Goal: Information Seeking & Learning: Find specific fact

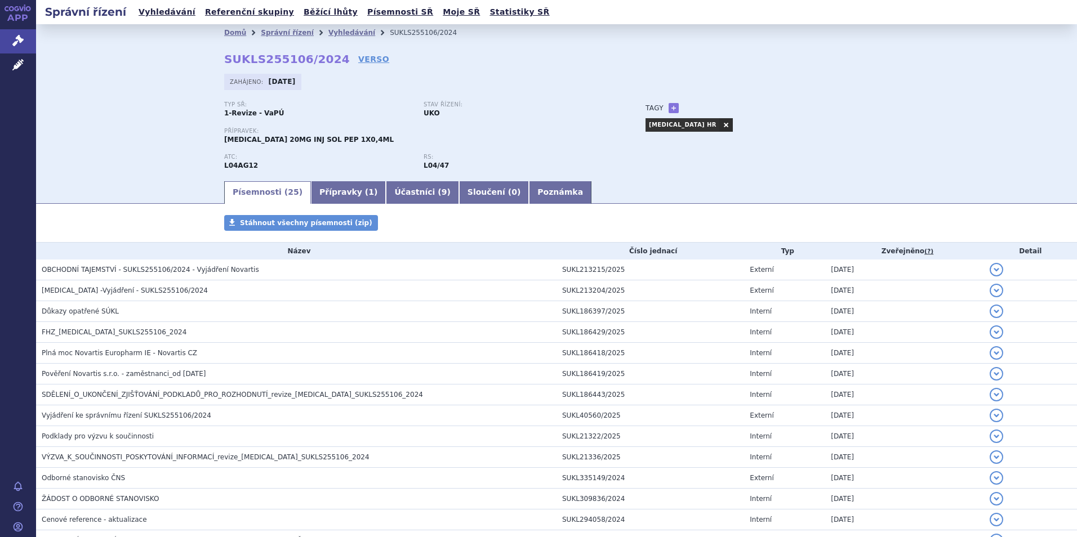
click at [328, 38] on li "Vyhledávání" at bounding box center [358, 32] width 61 height 17
click at [328, 36] on link "Vyhledávání" at bounding box center [351, 33] width 47 height 8
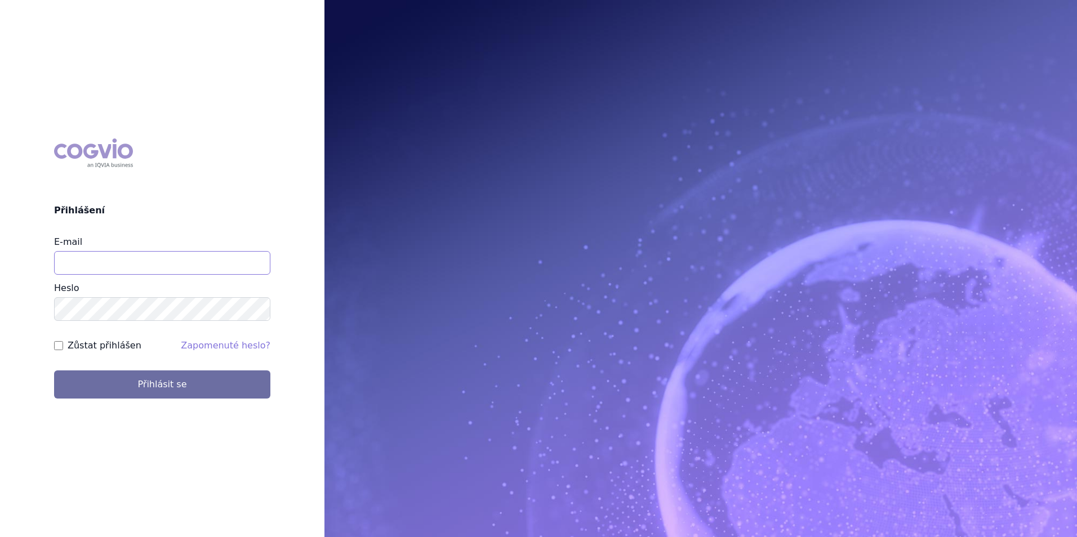
click at [202, 259] on input "E-mail" at bounding box center [162, 263] width 216 height 24
type input "[PERSON_NAME][EMAIL_ADDRESS][PERSON_NAME][DOMAIN_NAME]"
click at [54, 371] on button "Přihlásit se" at bounding box center [162, 385] width 216 height 28
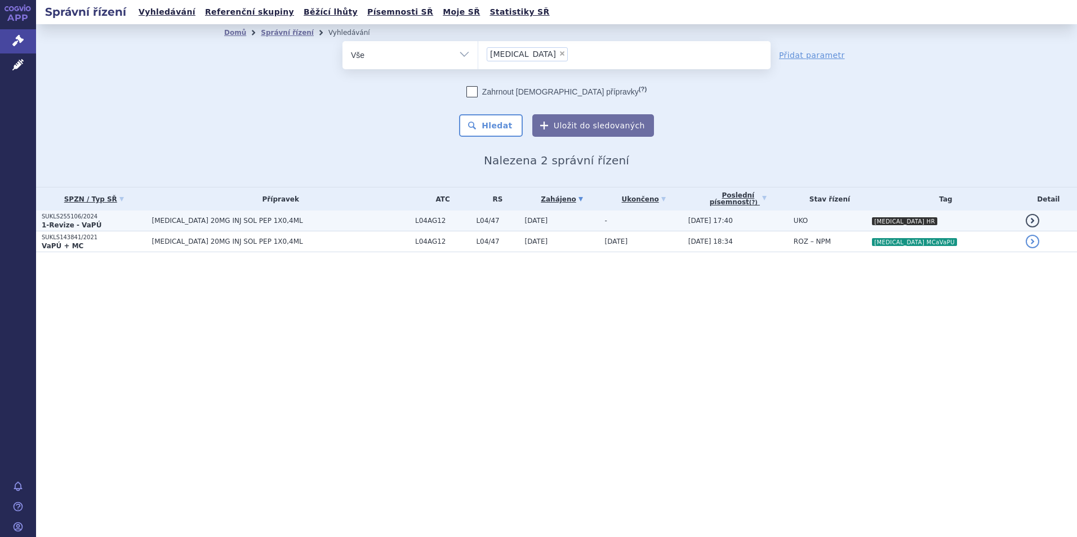
click at [322, 219] on span "[MEDICAL_DATA] 20MG INJ SOL PEP 1X0,4ML" at bounding box center [280, 221] width 257 height 8
click at [246, 218] on span "[MEDICAL_DATA] 20MG INJ SOL PEP 1X0,4ML" at bounding box center [280, 221] width 257 height 8
